Goal: Information Seeking & Learning: Learn about a topic

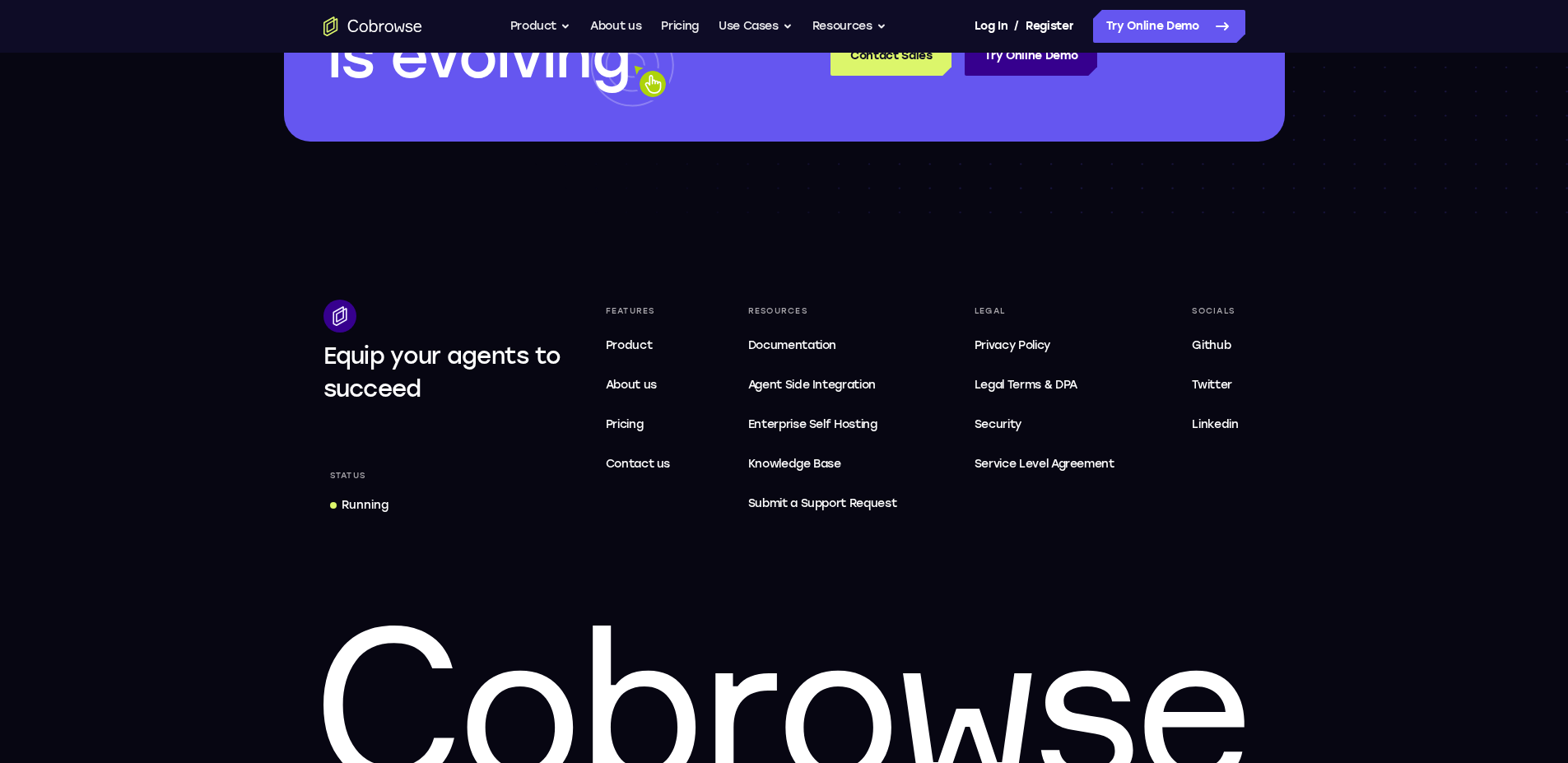
scroll to position [4939, 0]
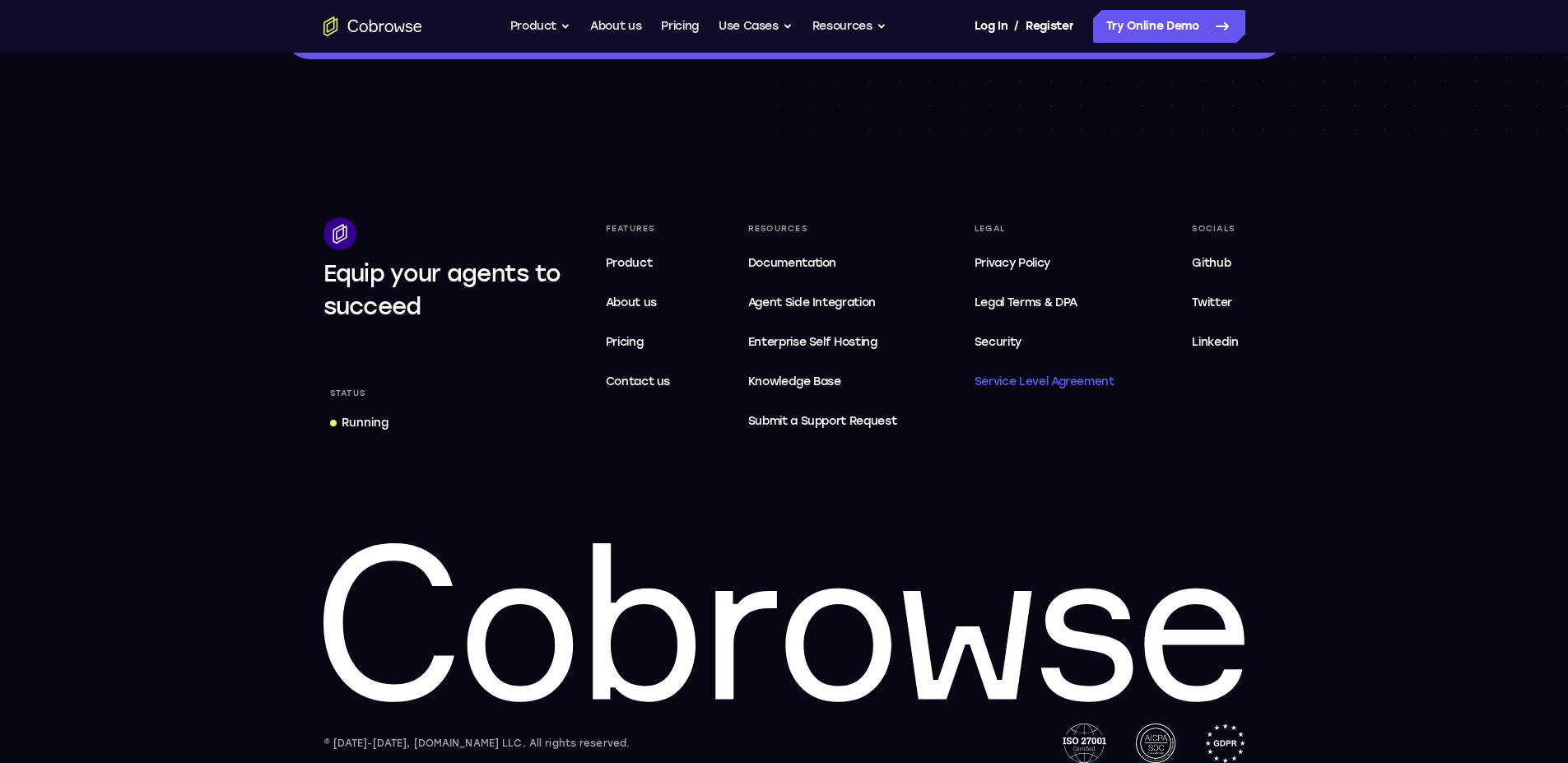
click at [1054, 392] on span "Service Level Agreement" at bounding box center [1045, 382] width 140 height 20
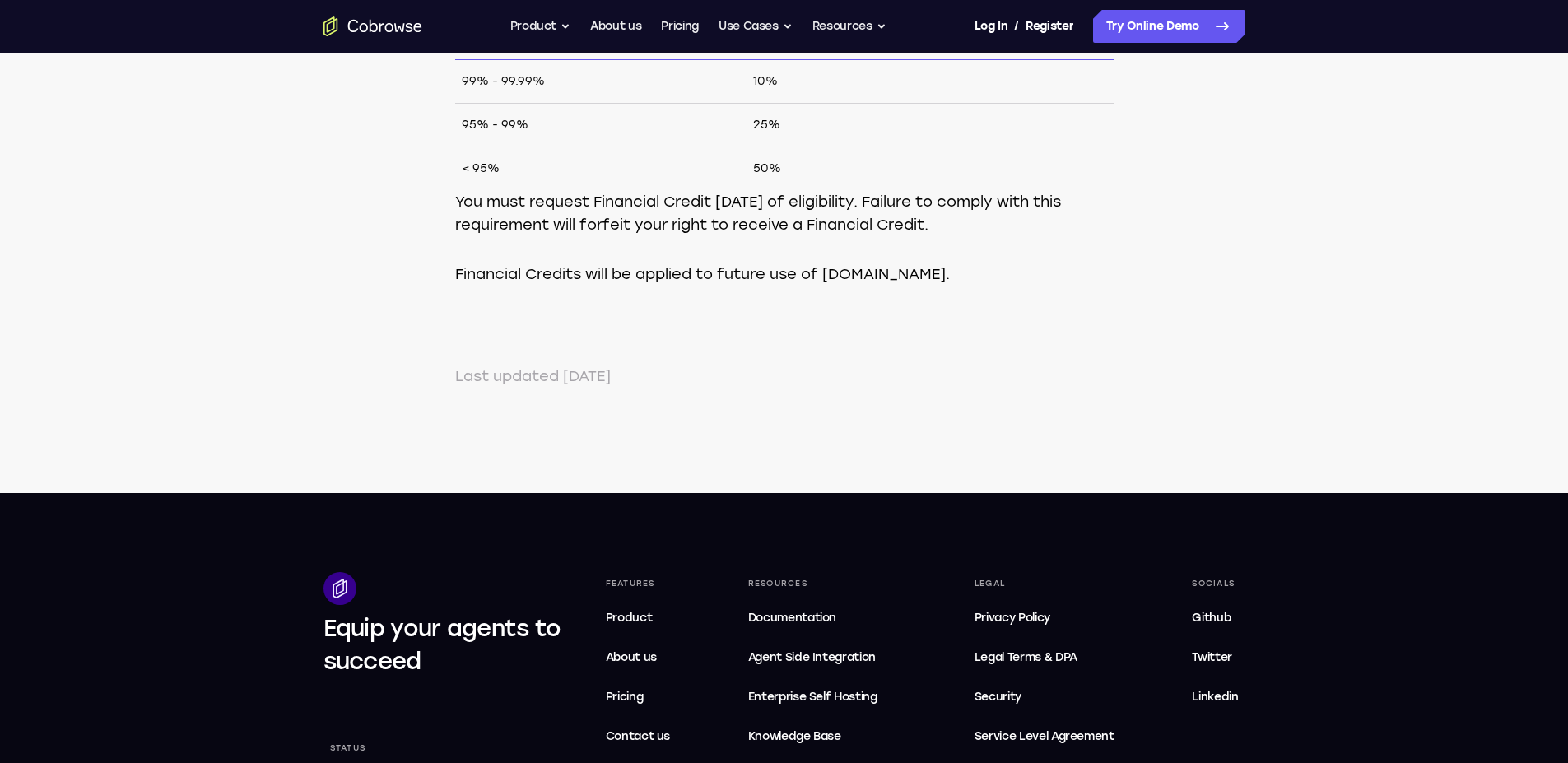
scroll to position [1235, 0]
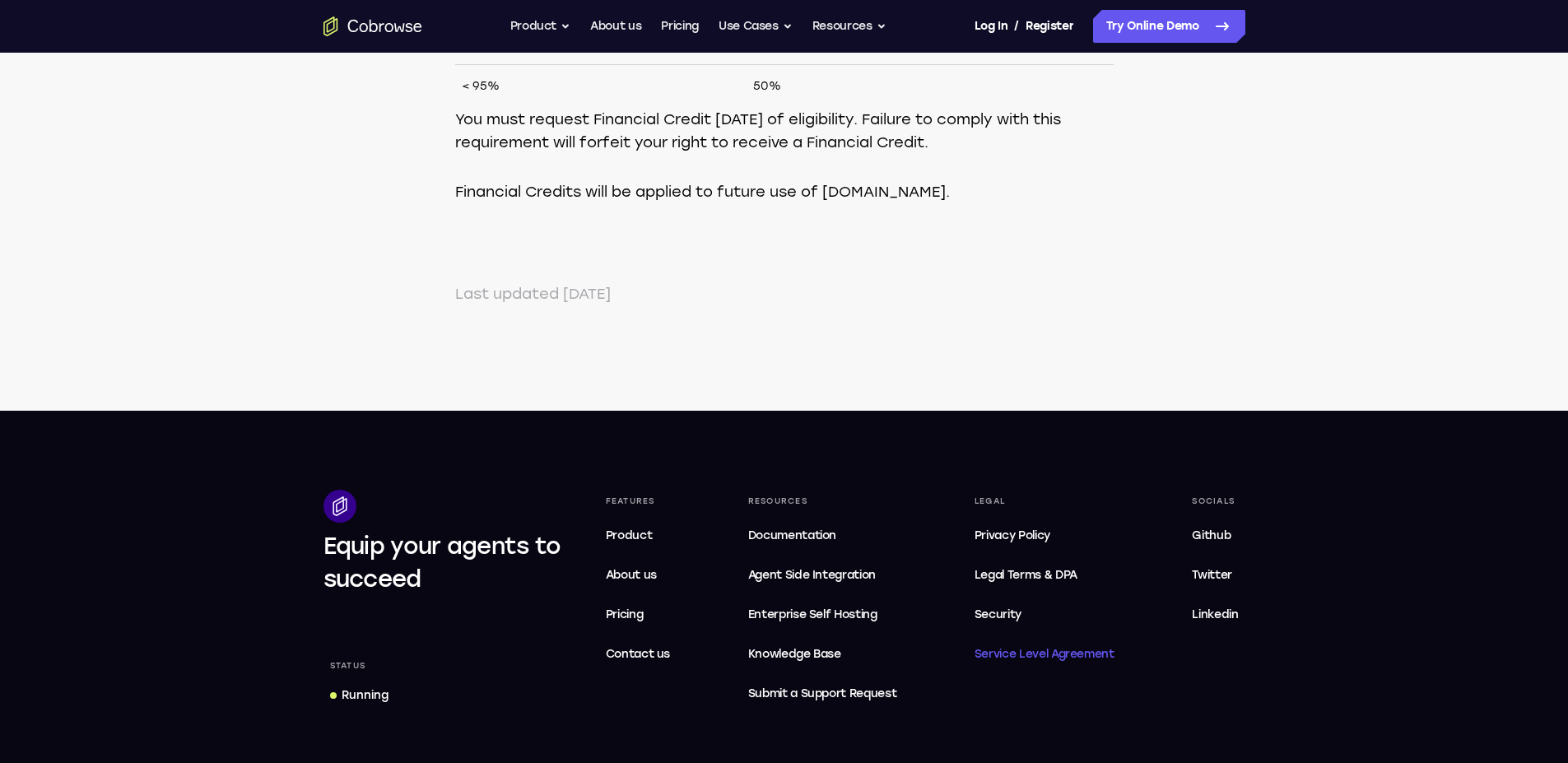
click at [1075, 652] on span "Service Level Agreement" at bounding box center [1045, 654] width 140 height 20
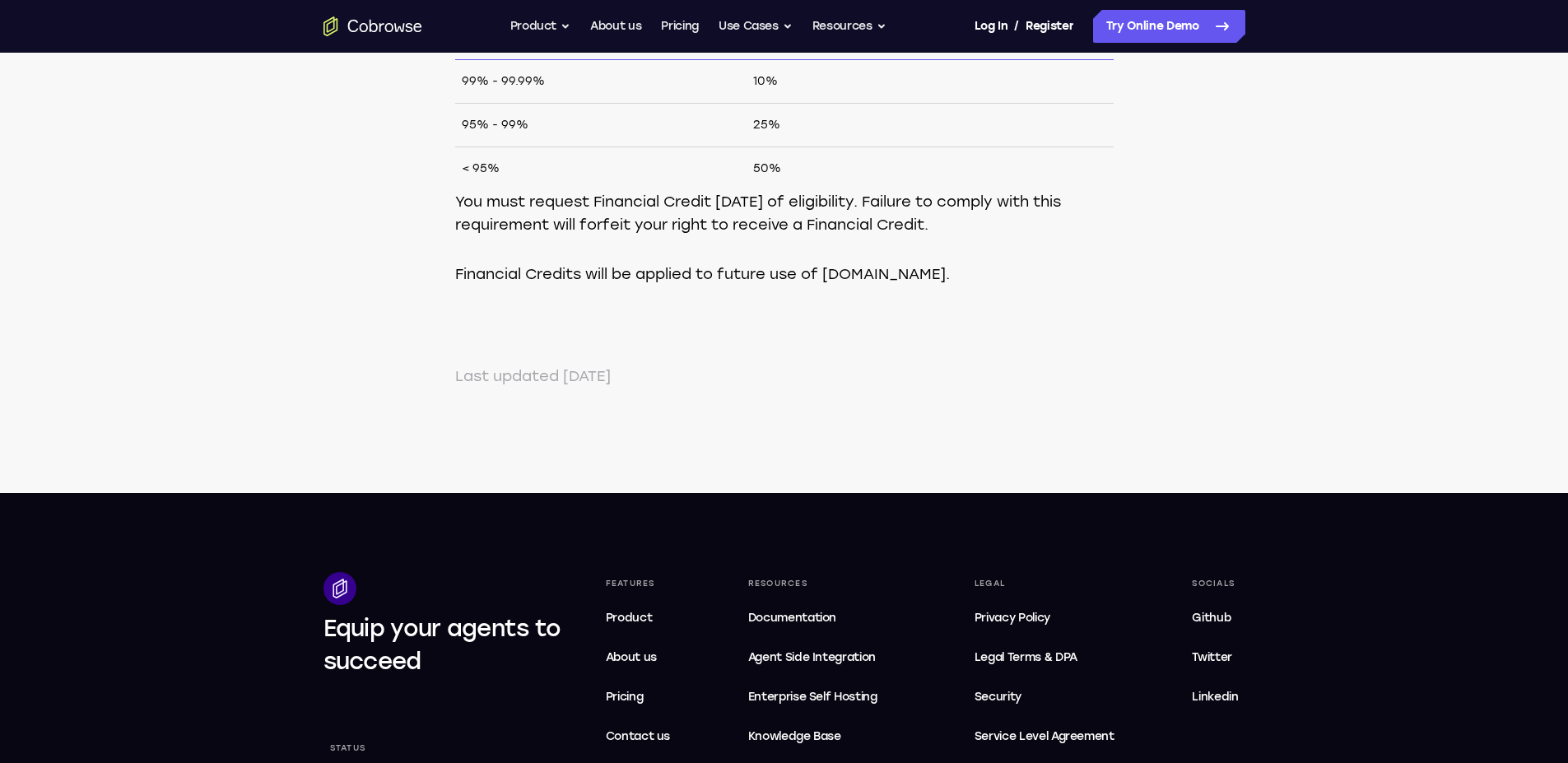
scroll to position [1235, 0]
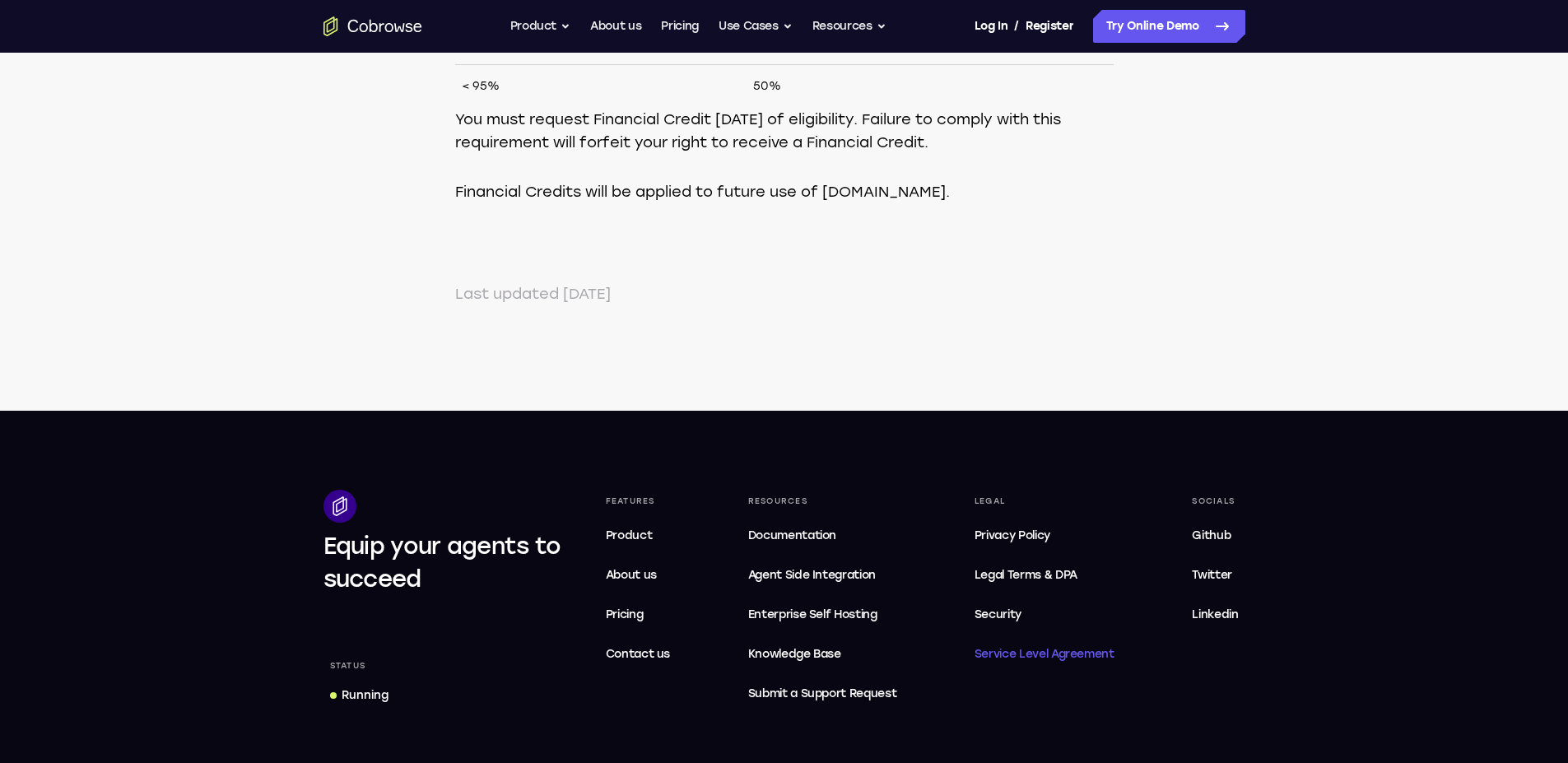
click at [1025, 654] on span "Service Level Agreement" at bounding box center [1045, 654] width 140 height 20
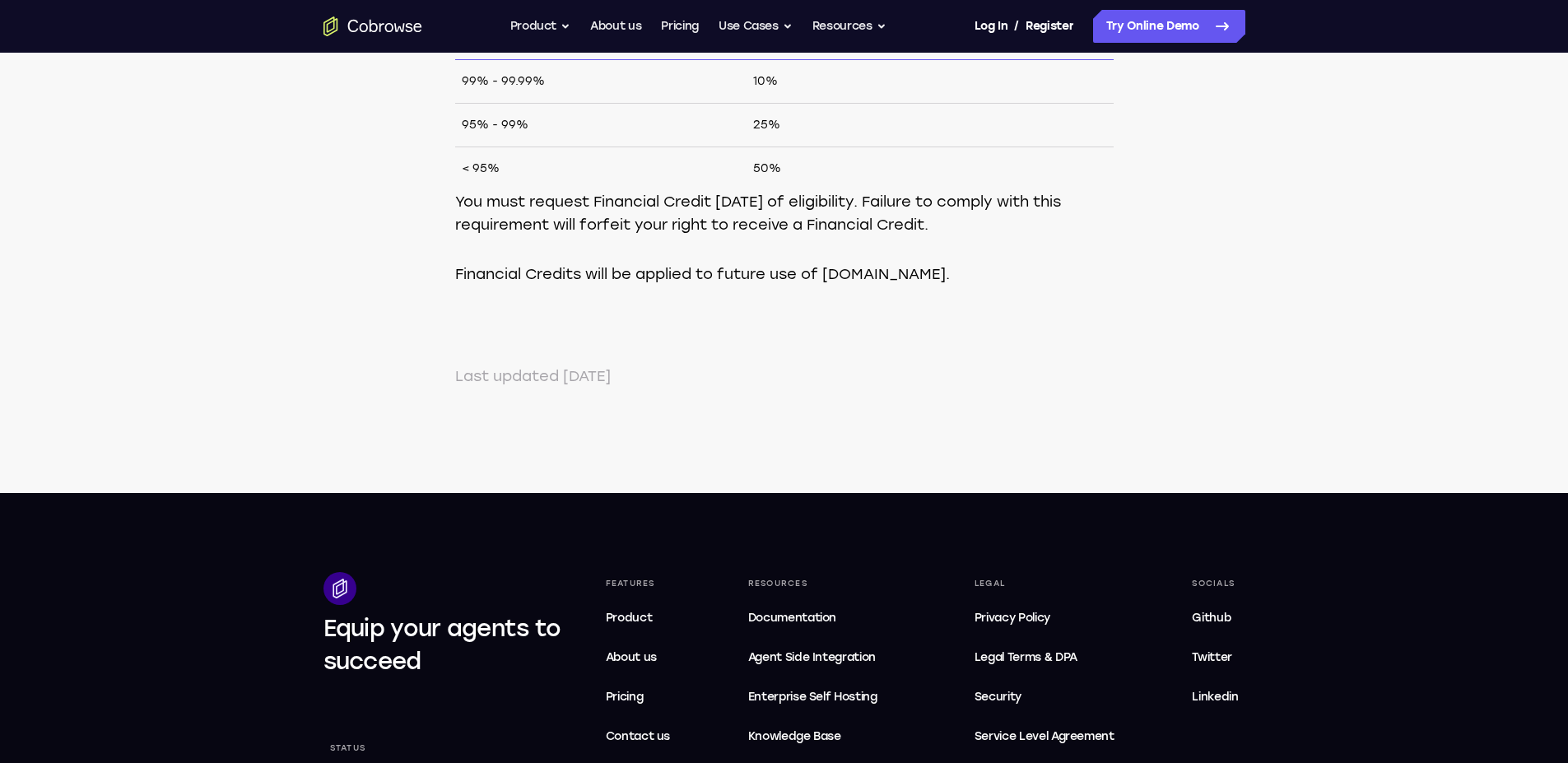
scroll to position [1235, 0]
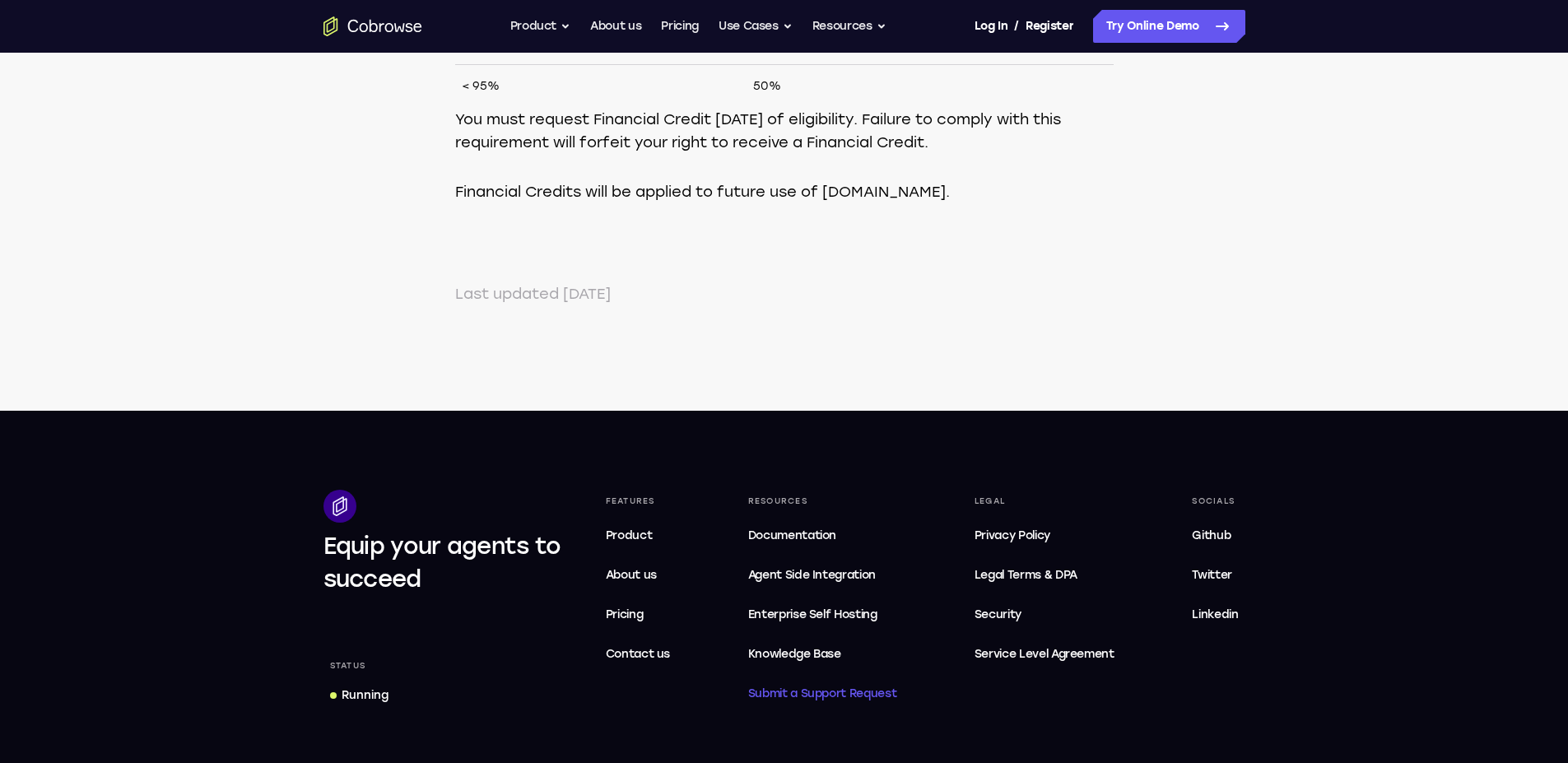
click at [819, 692] on span "Submit a Support Request" at bounding box center [822, 695] width 149 height 20
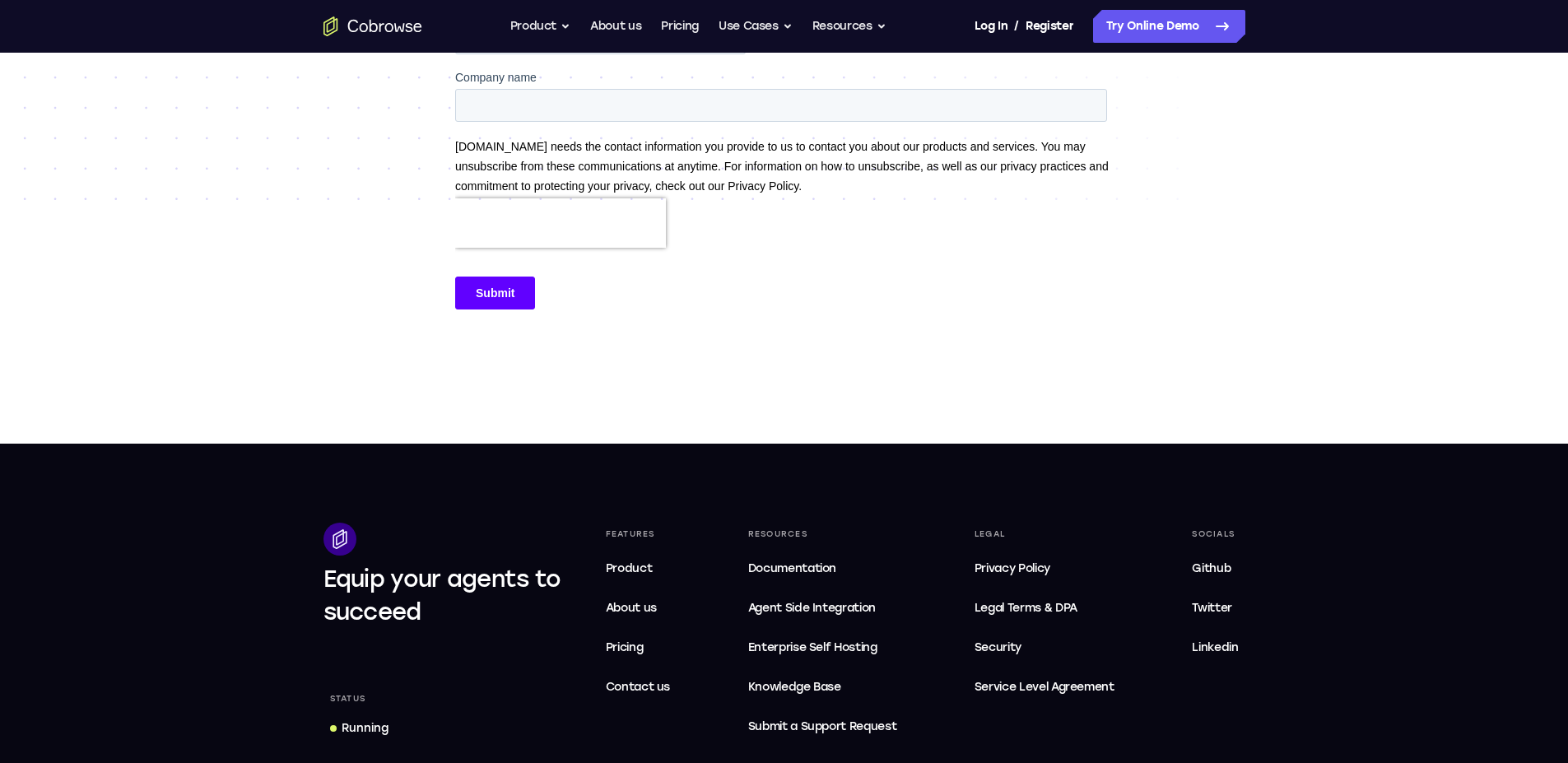
scroll to position [659, 0]
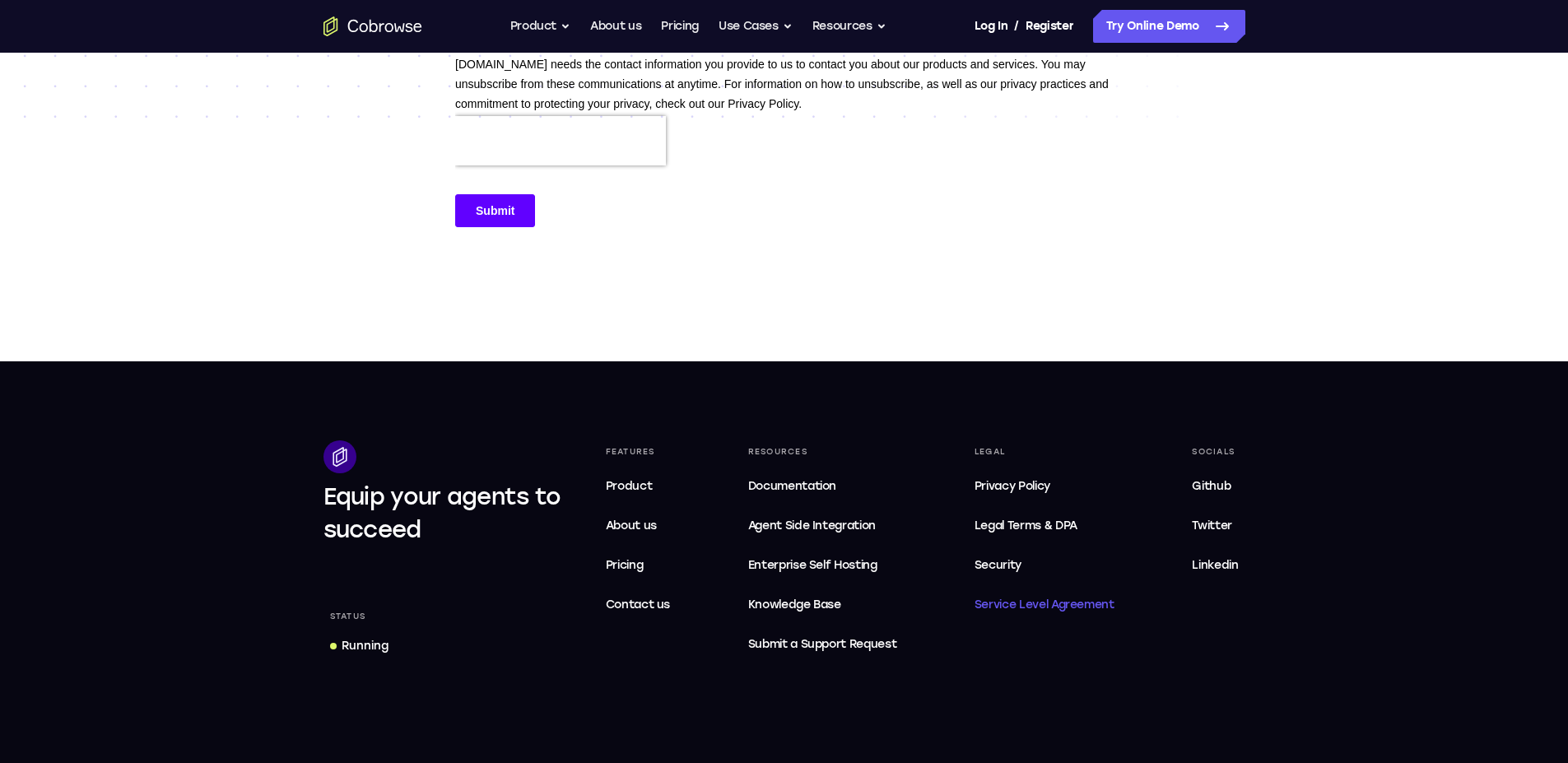
click at [1032, 608] on span "Service Level Agreement" at bounding box center [1045, 605] width 140 height 20
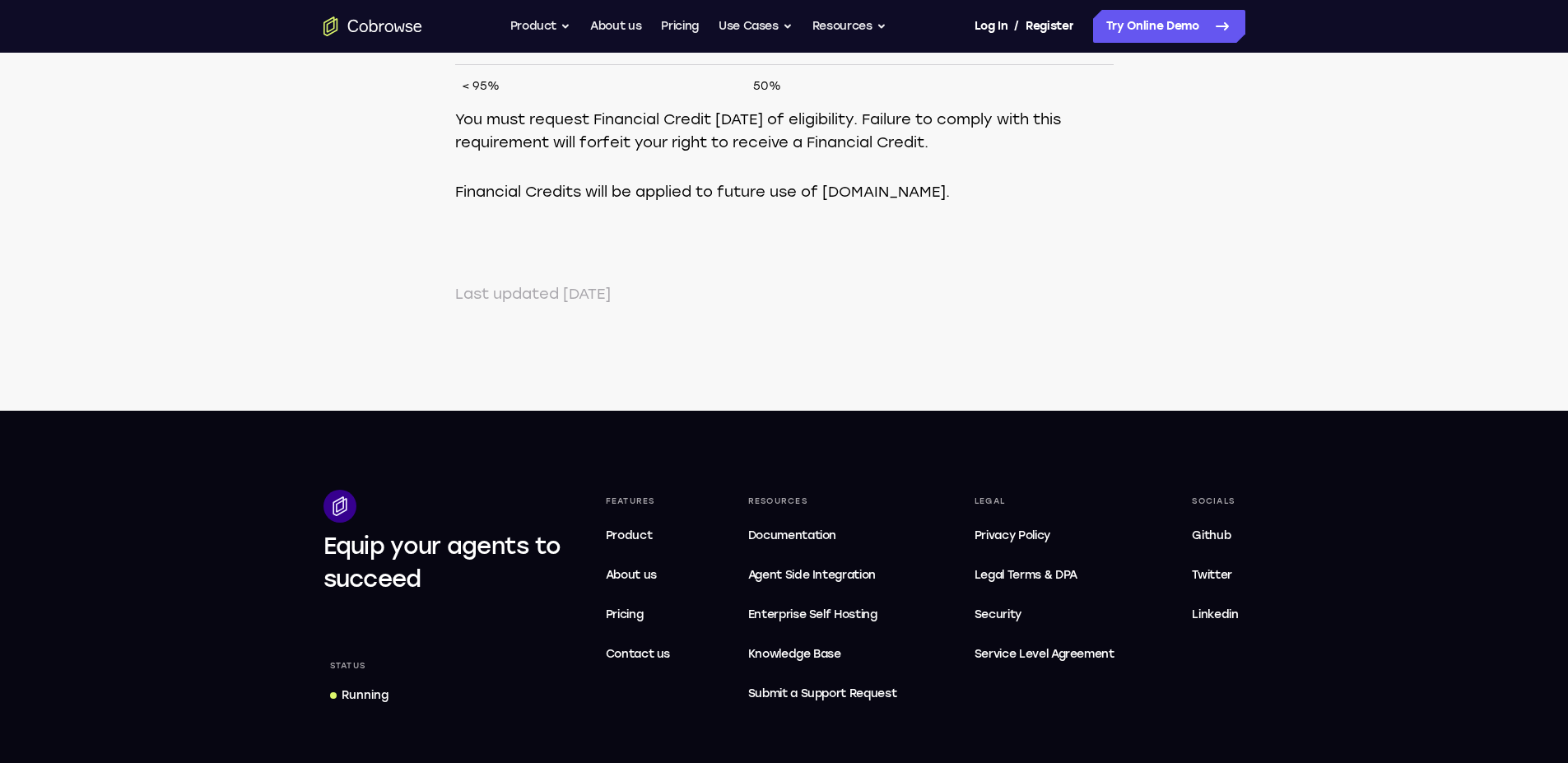
scroll to position [1482, 0]
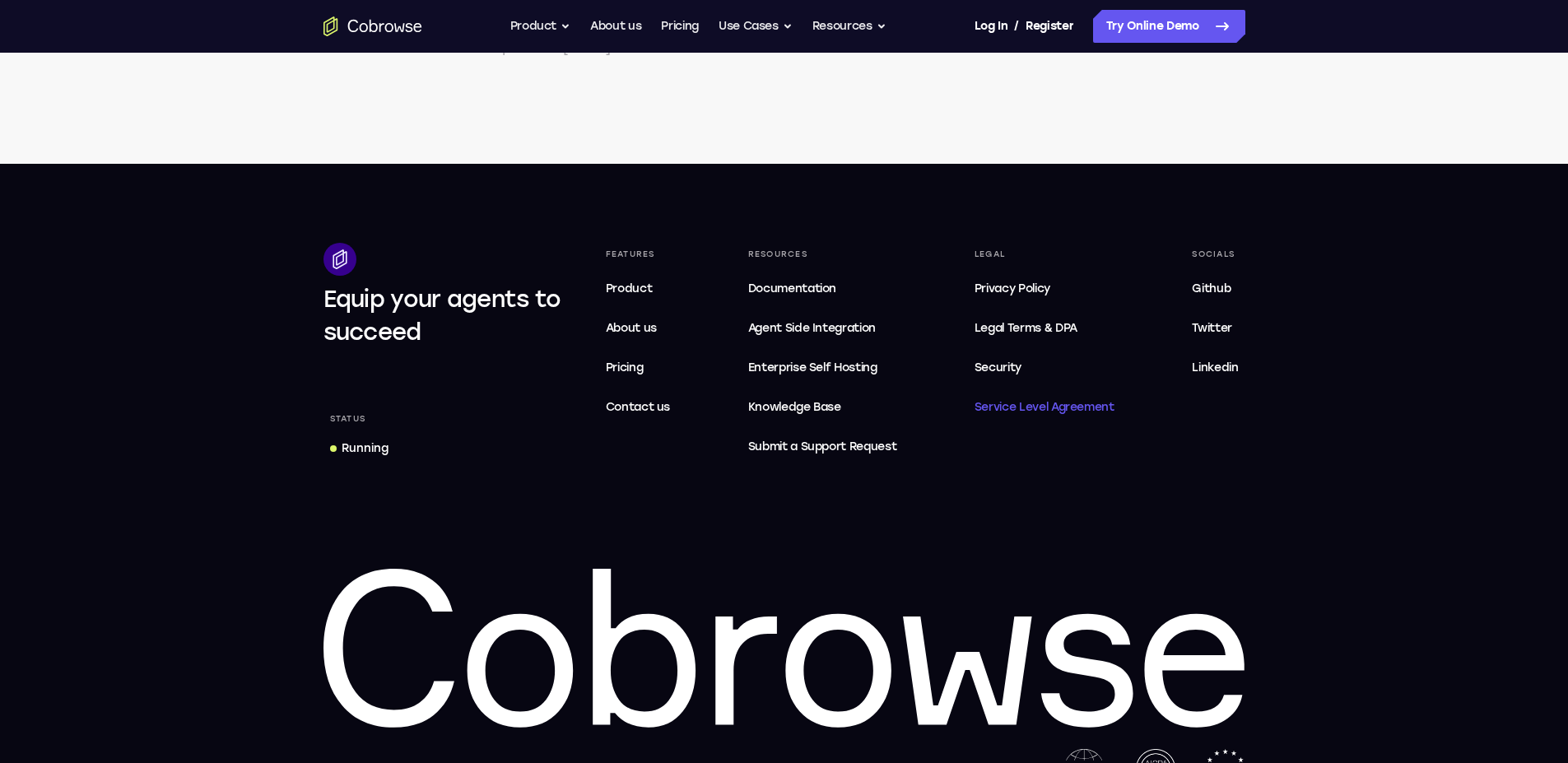
click at [1048, 405] on span "Service Level Agreement" at bounding box center [1045, 407] width 140 height 20
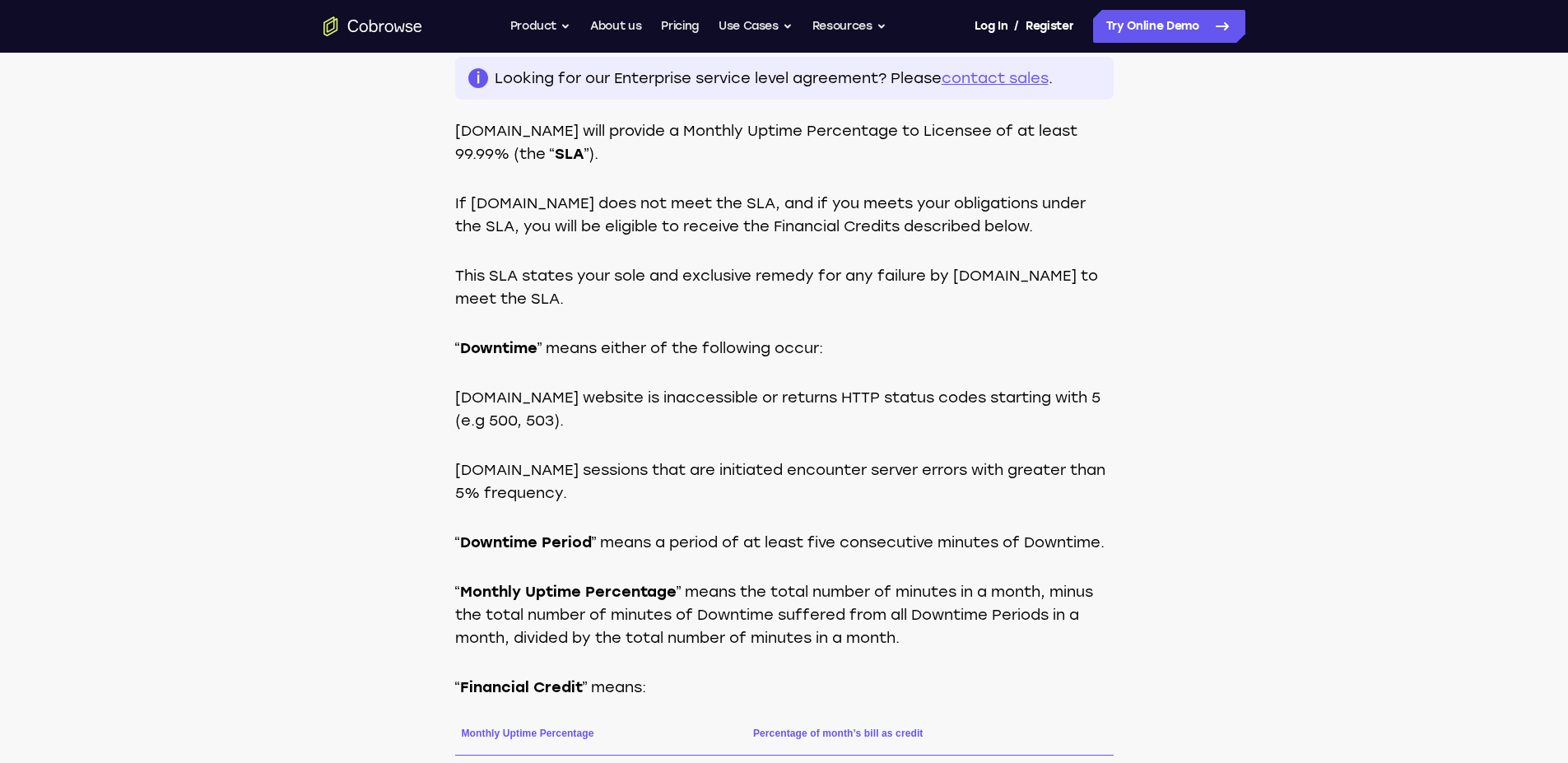
scroll to position [375, 0]
